Goal: Navigation & Orientation: Find specific page/section

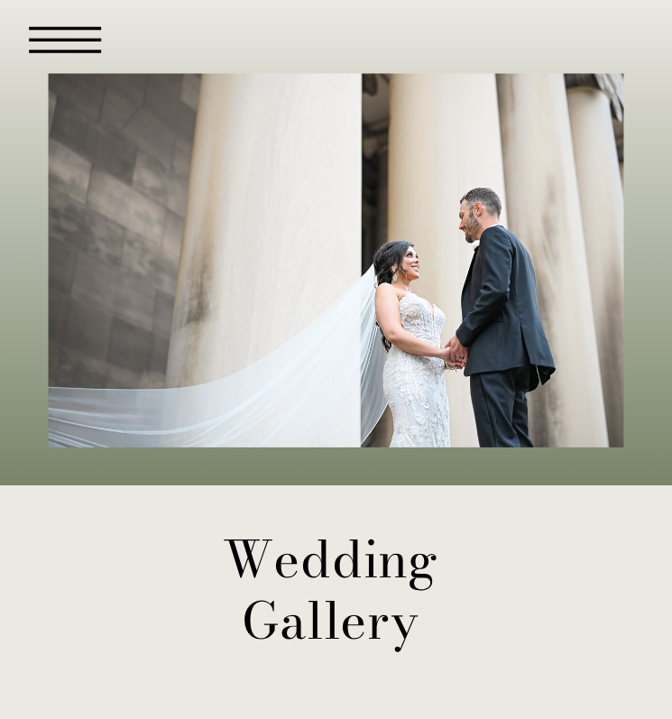
click at [85, 32] on icon at bounding box center [65, 39] width 105 height 105
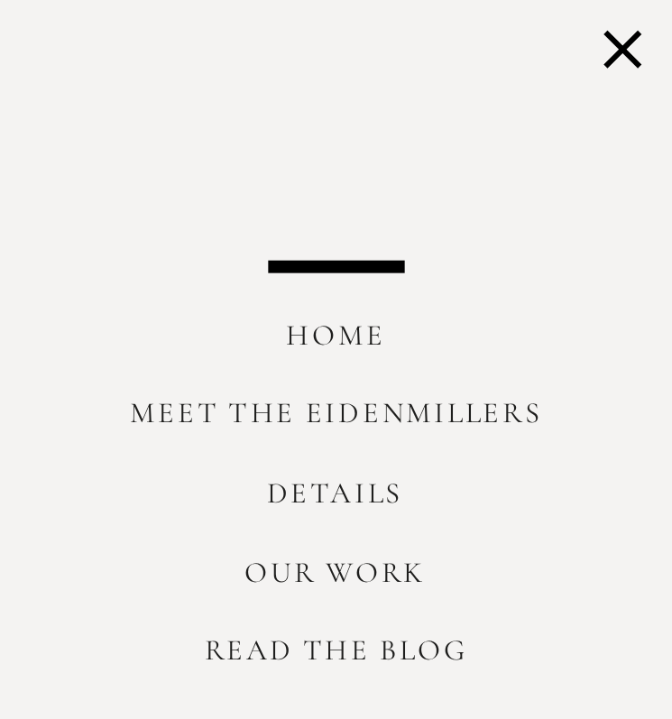
scroll to position [516, 0]
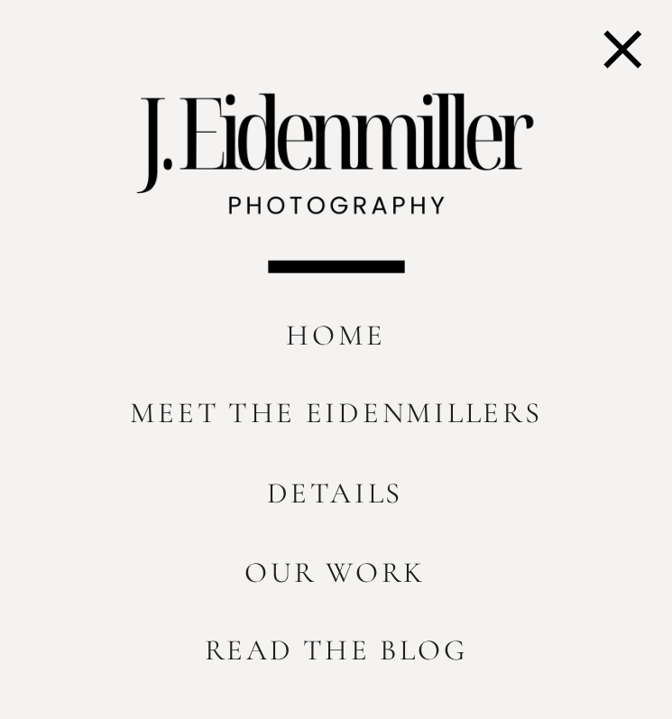
click at [612, 54] on icon at bounding box center [622, 49] width 65 height 65
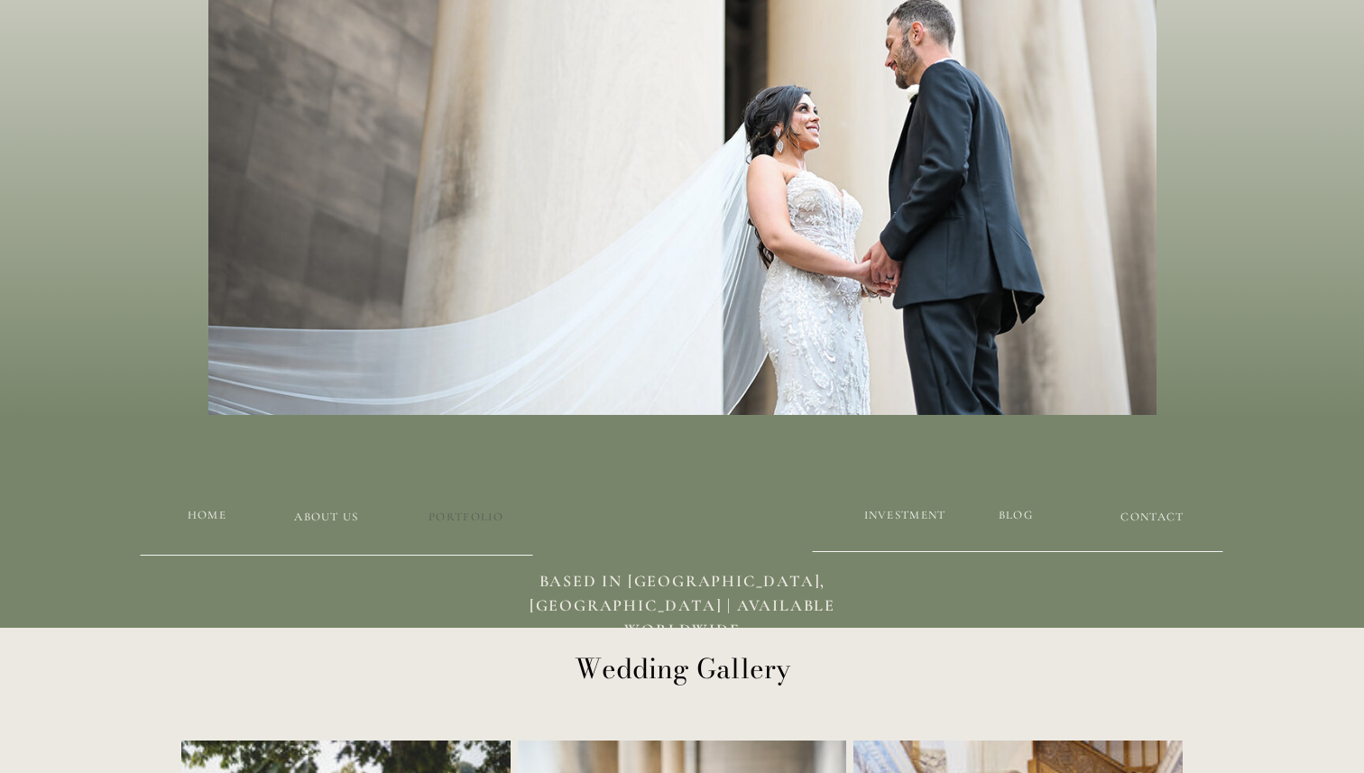
scroll to position [327, 0]
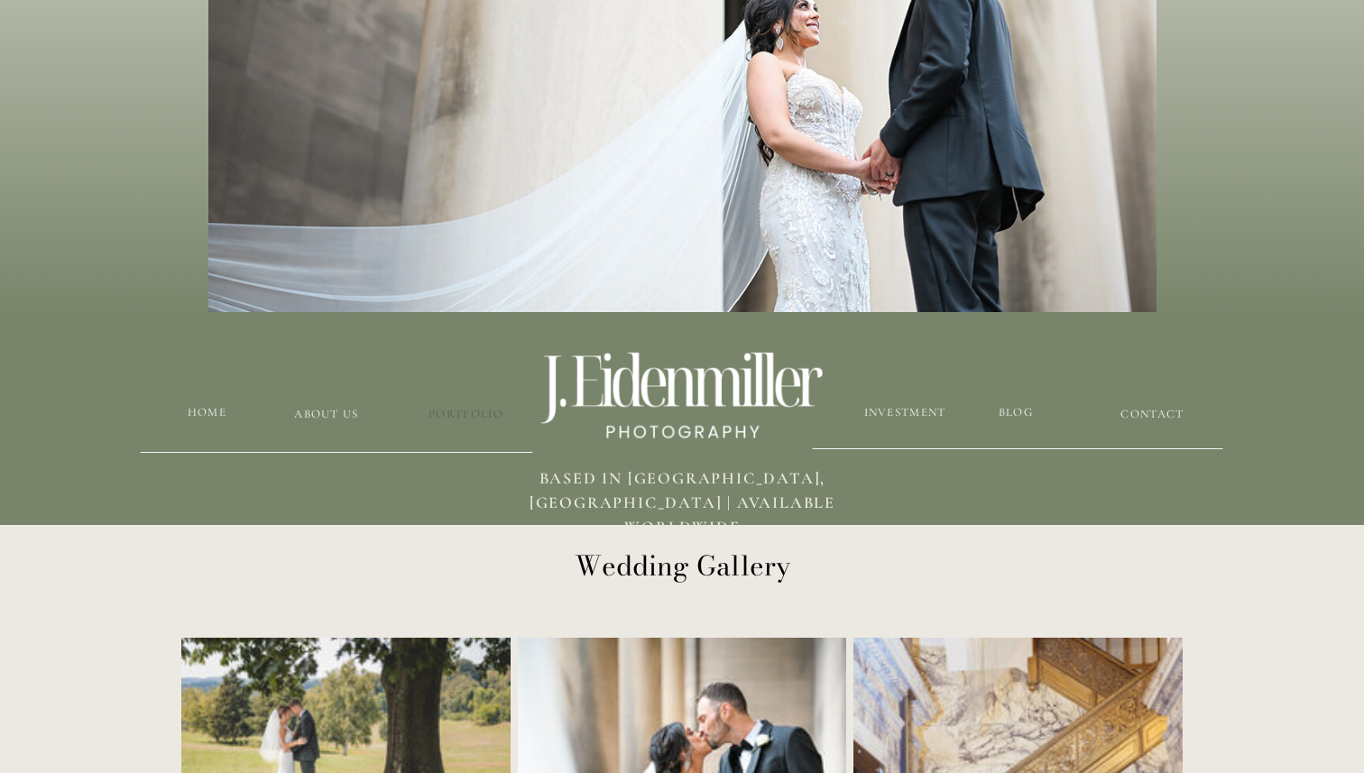
click at [460, 420] on h3 "Portfolio" at bounding box center [465, 414] width 107 height 17
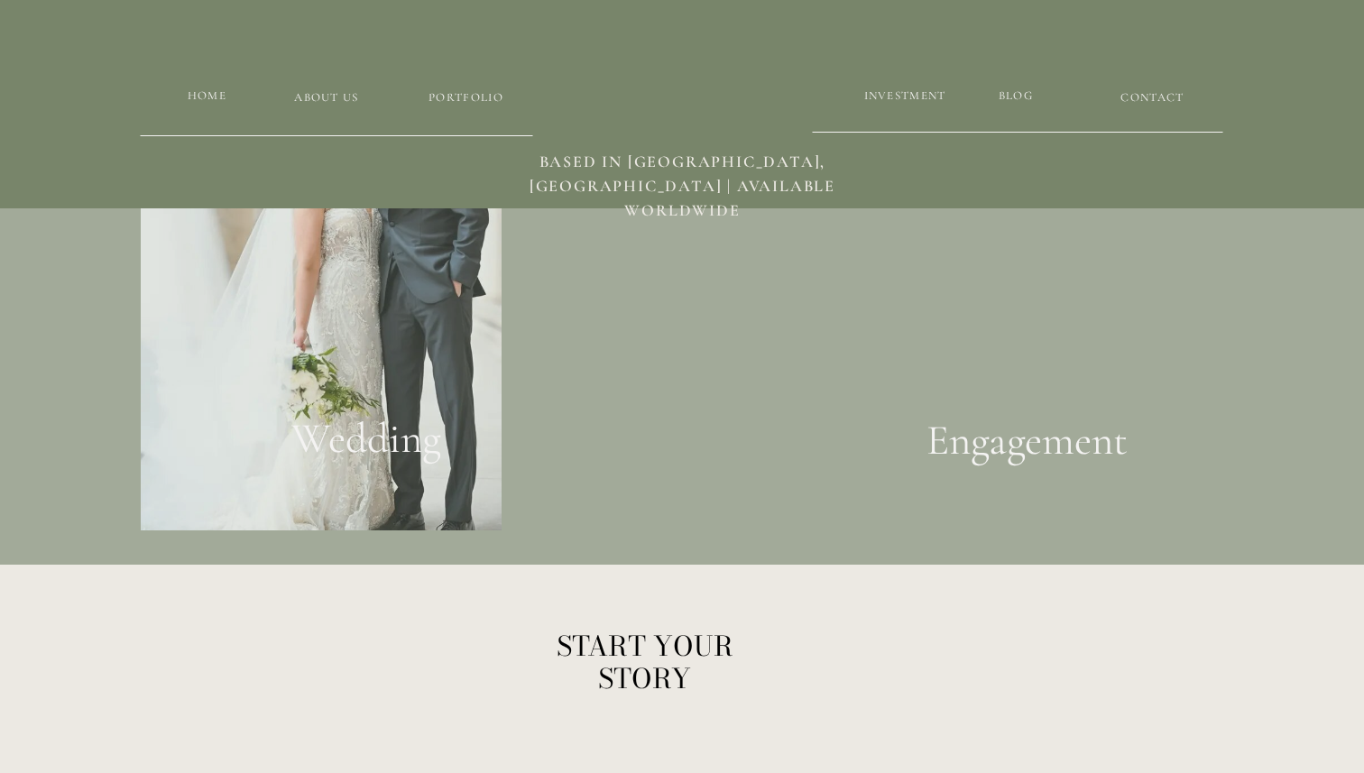
scroll to position [3602, 0]
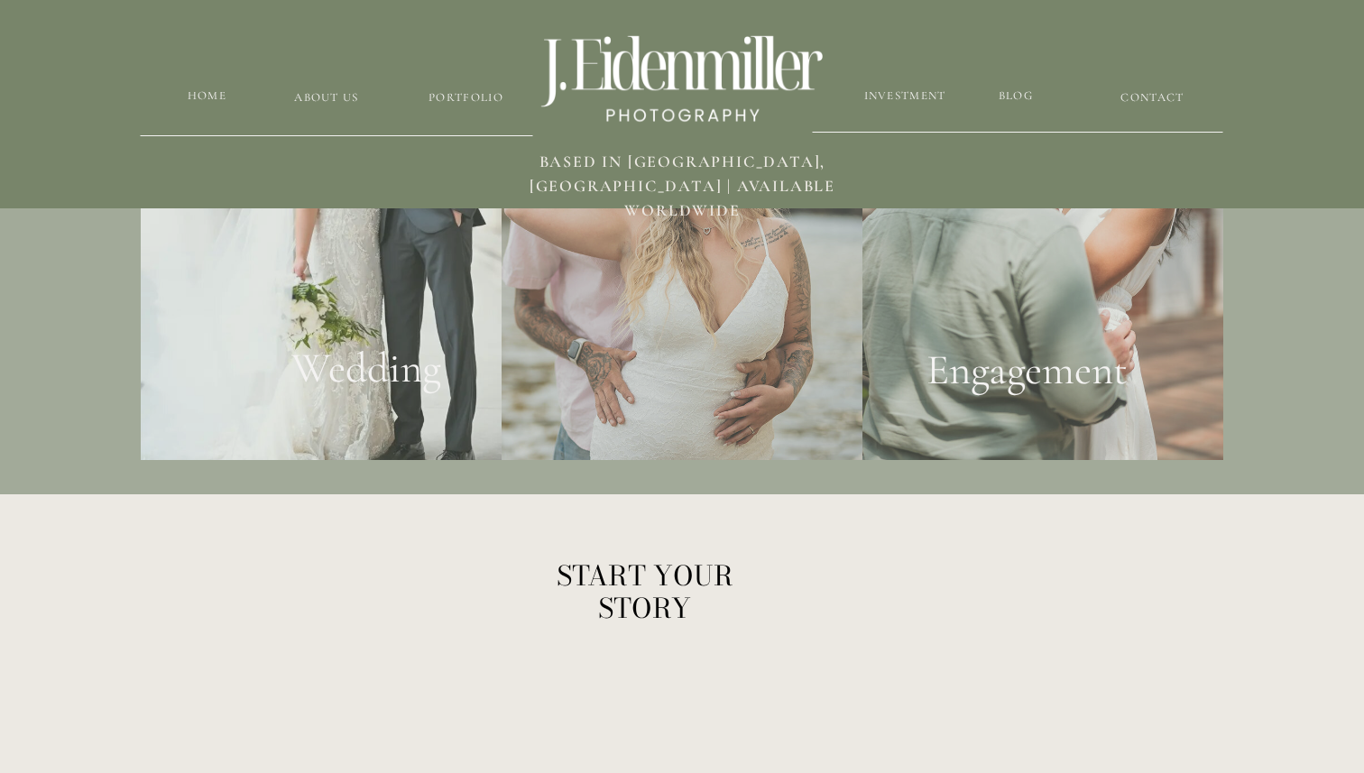
click at [382, 400] on h2 "Wedding" at bounding box center [365, 377] width 219 height 69
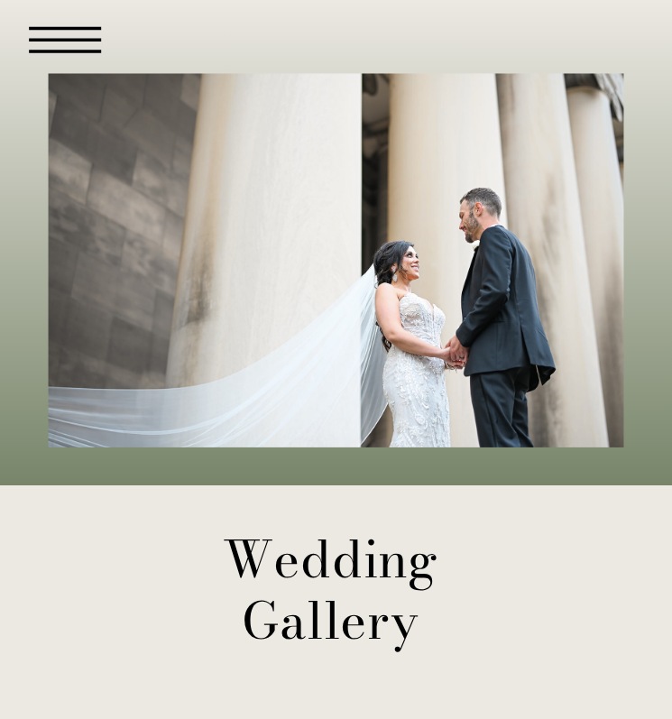
click at [56, 48] on icon at bounding box center [65, 39] width 105 height 105
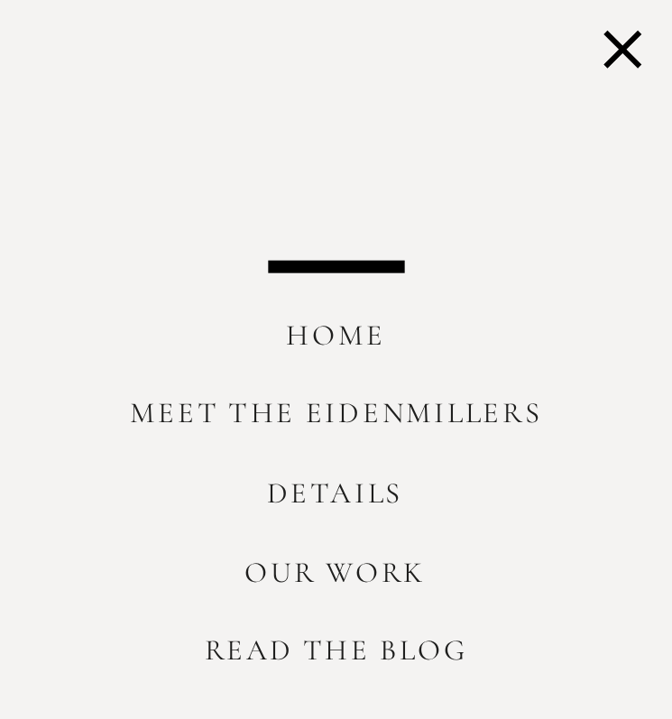
scroll to position [749, 0]
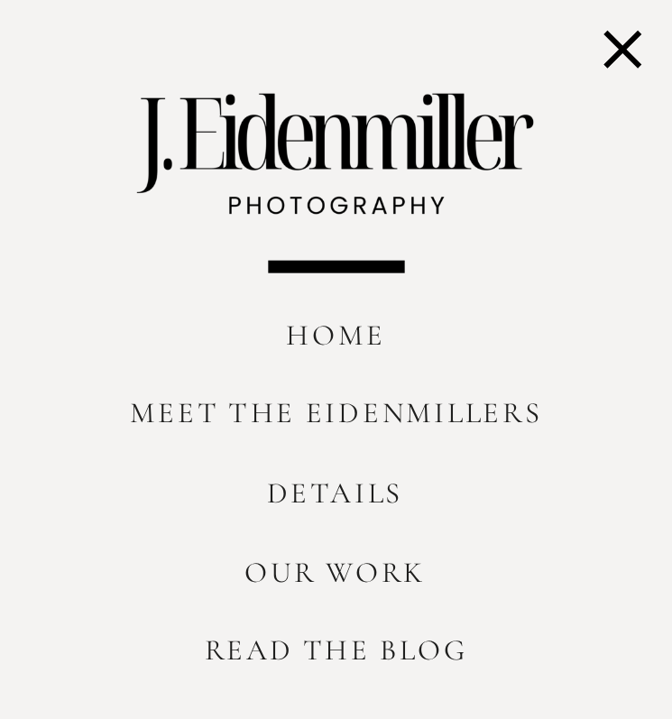
click at [619, 60] on icon at bounding box center [622, 49] width 65 height 65
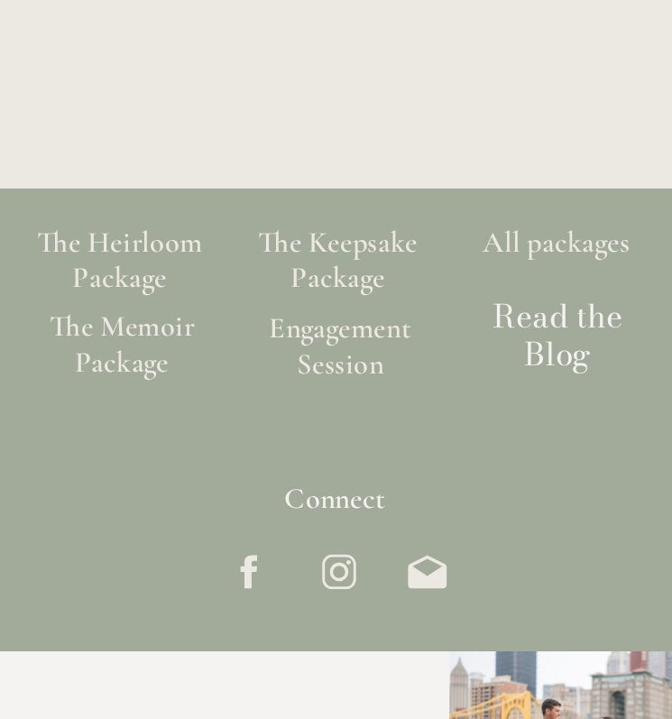
scroll to position [4485, 0]
